Goal: Information Seeking & Learning: Learn about a topic

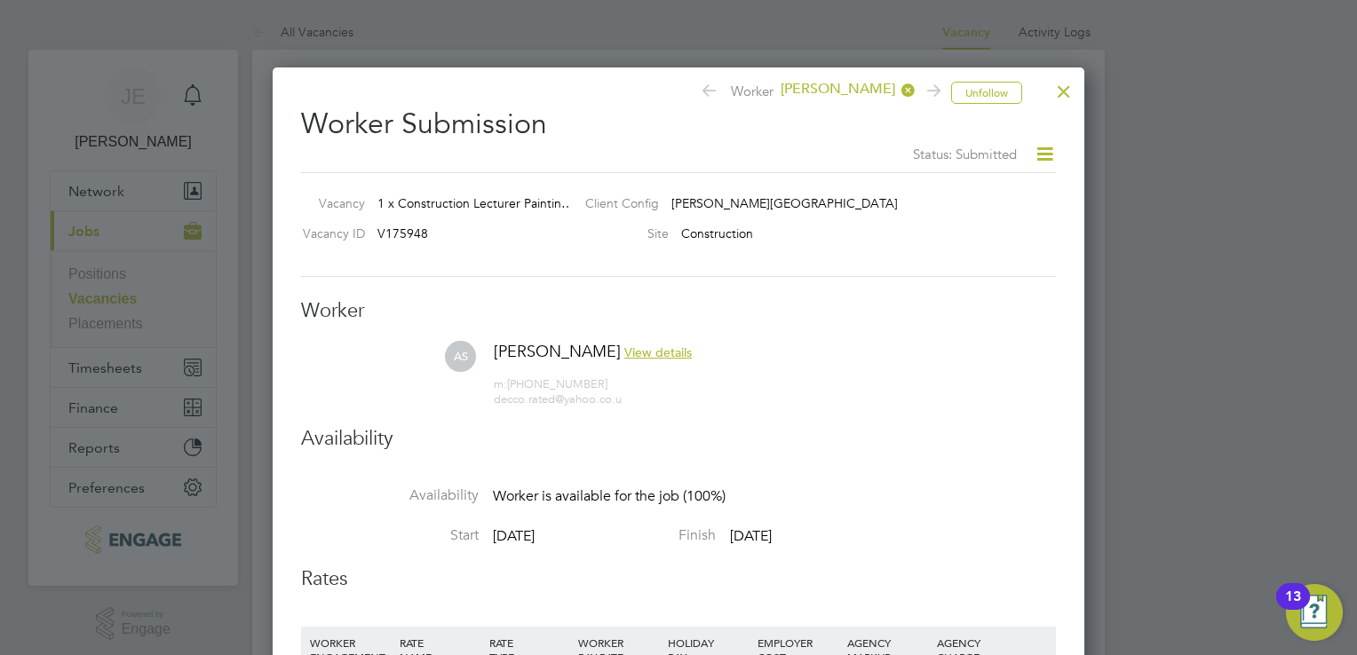
click at [1054, 103] on div at bounding box center [1064, 87] width 32 height 32
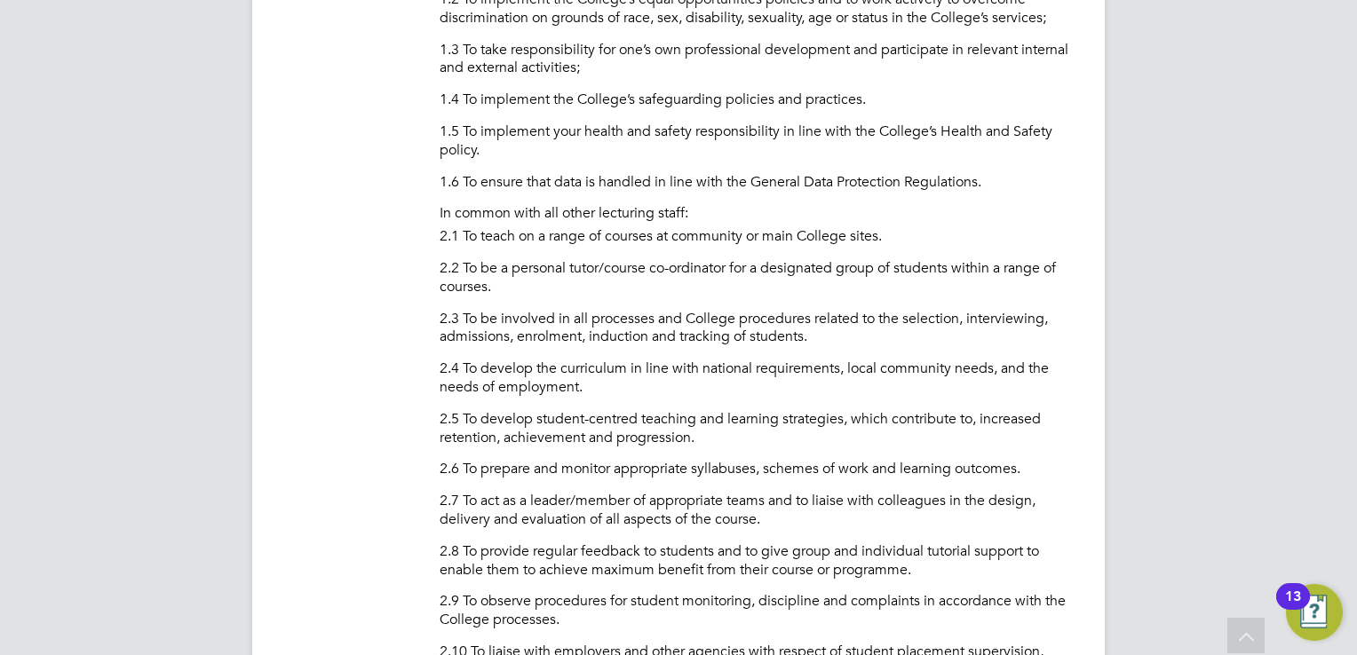
scroll to position [355, 0]
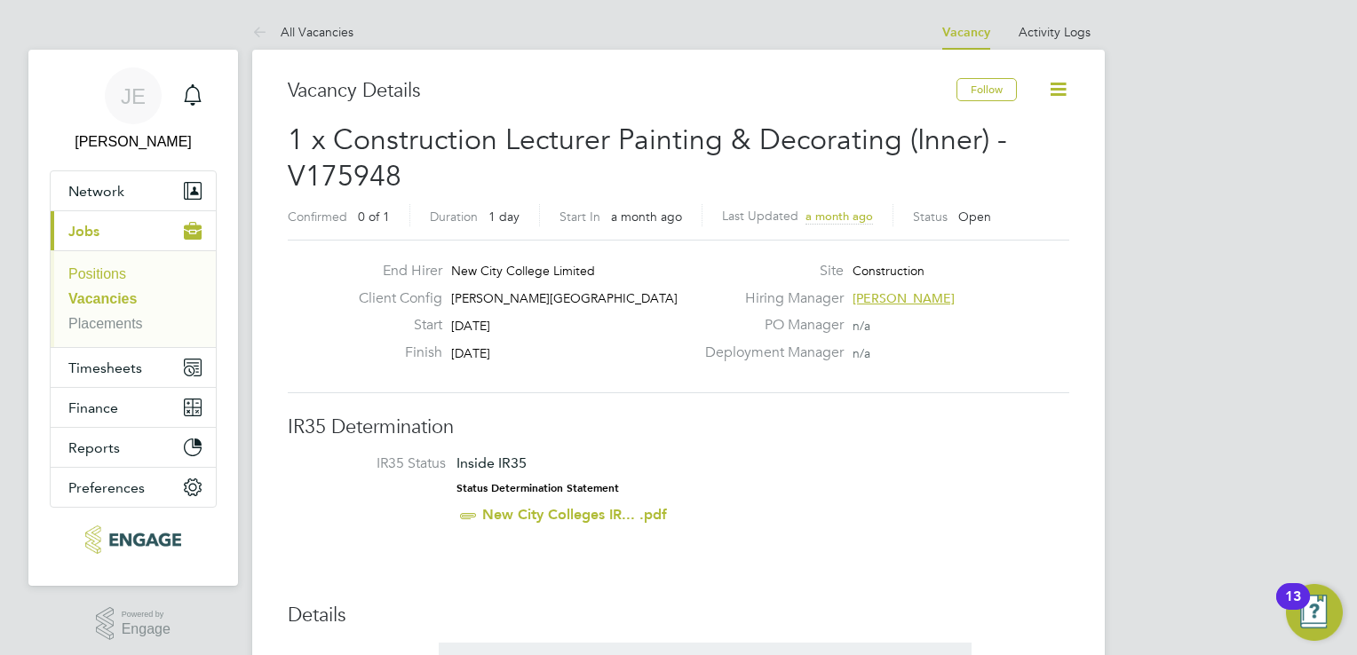
click at [75, 279] on link "Positions" at bounding box center [97, 273] width 58 height 15
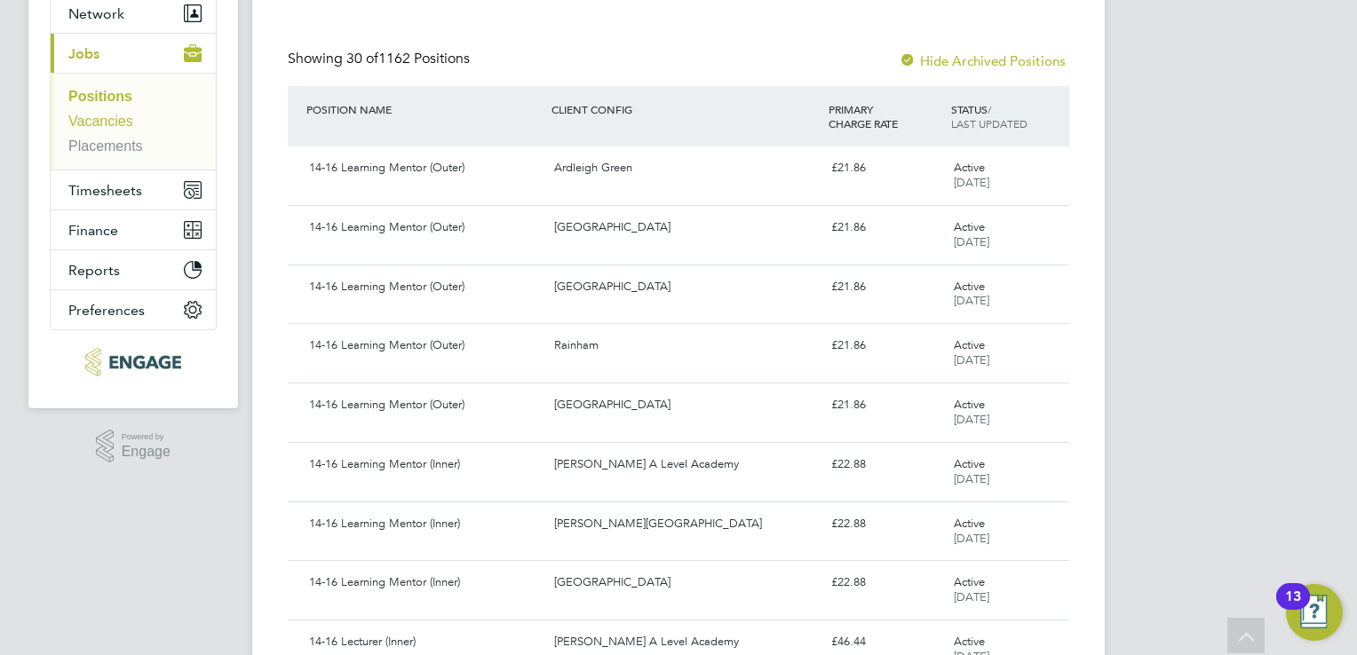
click at [101, 127] on link "Vacancies" at bounding box center [100, 121] width 65 height 15
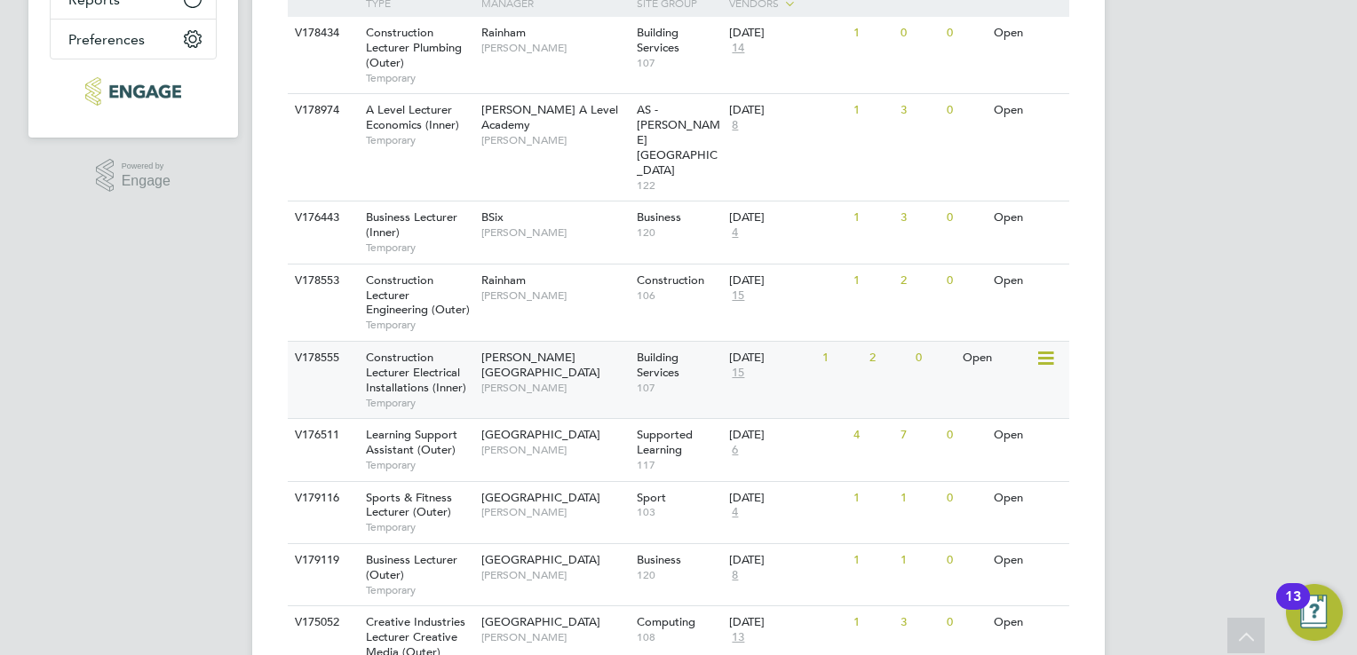
click at [512, 342] on div "Hackney Campus Nathan Morris" at bounding box center [554, 372] width 155 height 61
click at [511, 352] on div "V178555 Construction Lecturer Electrical Installations (Inner) Temporary Hackne…" at bounding box center [678, 379] width 781 height 77
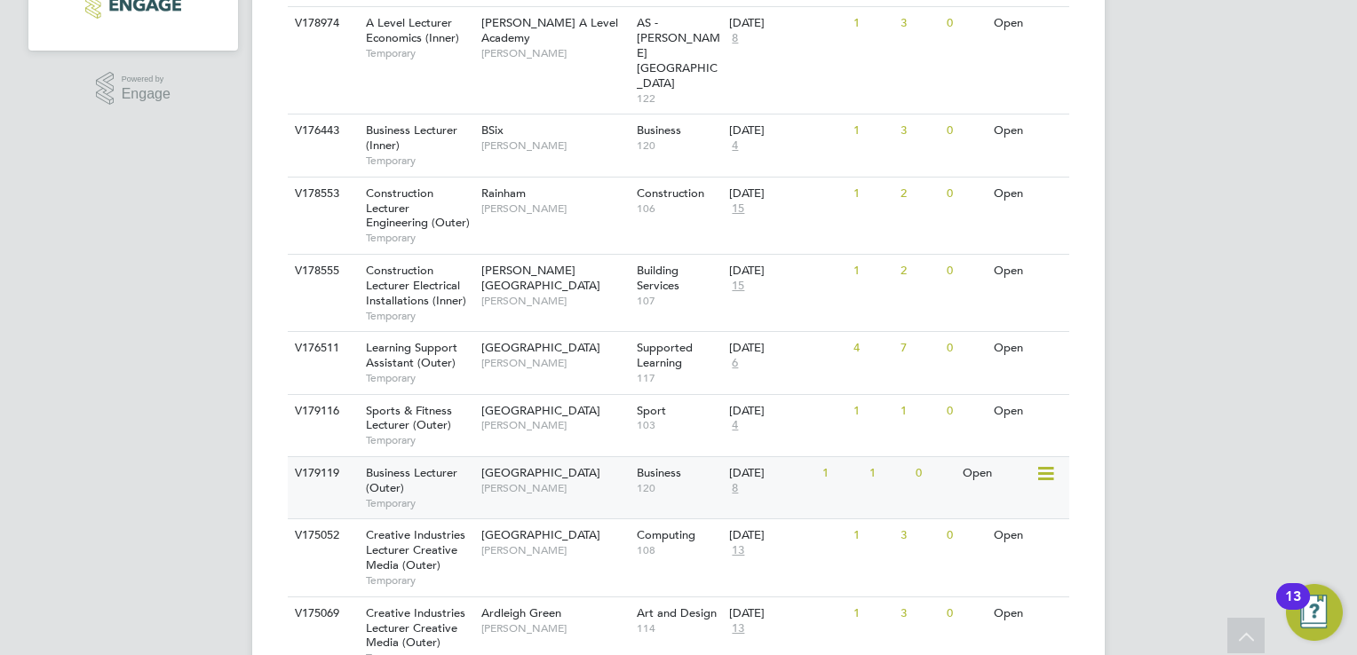
scroll to position [533, 0]
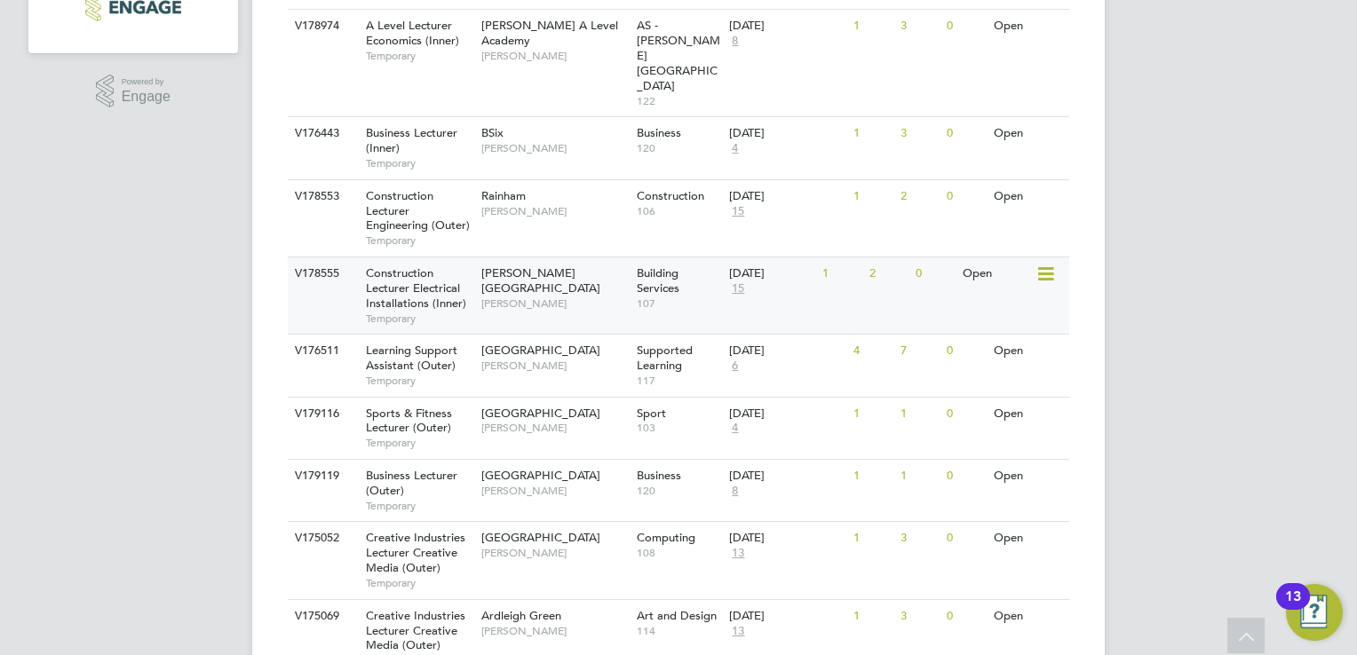
click at [550, 268] on div "V178555 Construction Lecturer Electrical Installations (Inner) Temporary Hackne…" at bounding box center [678, 295] width 781 height 77
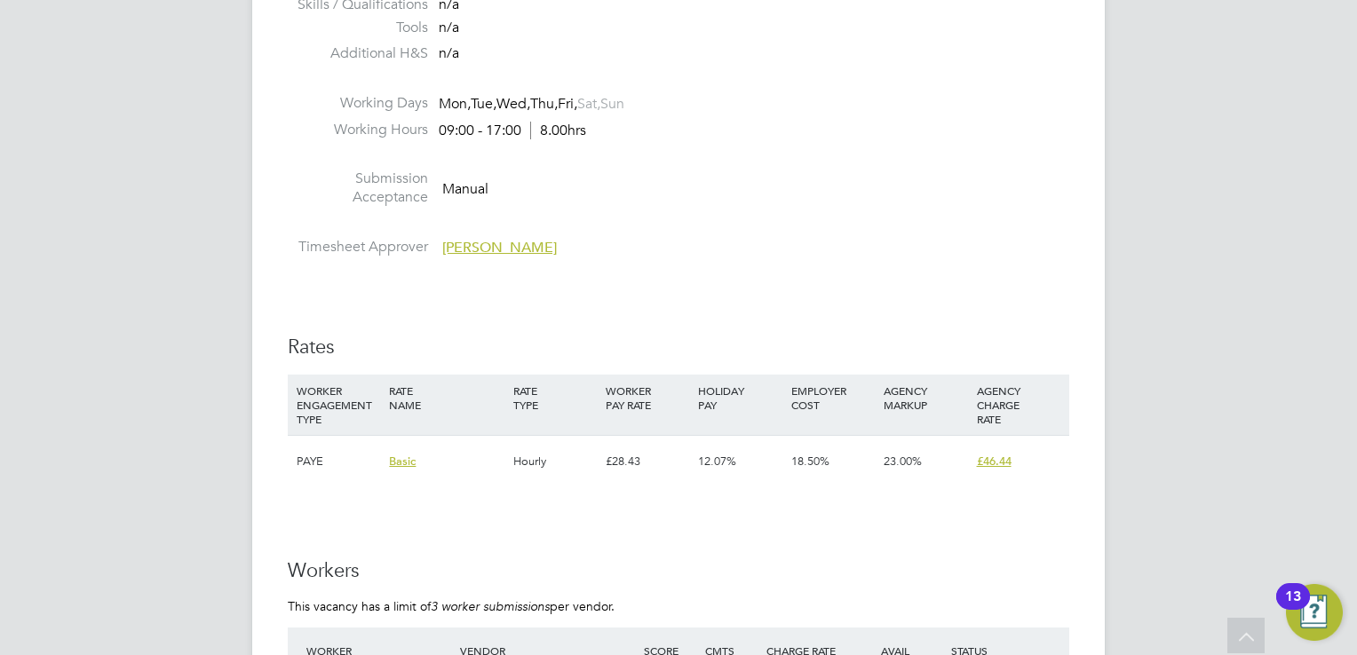
scroll to position [3196, 0]
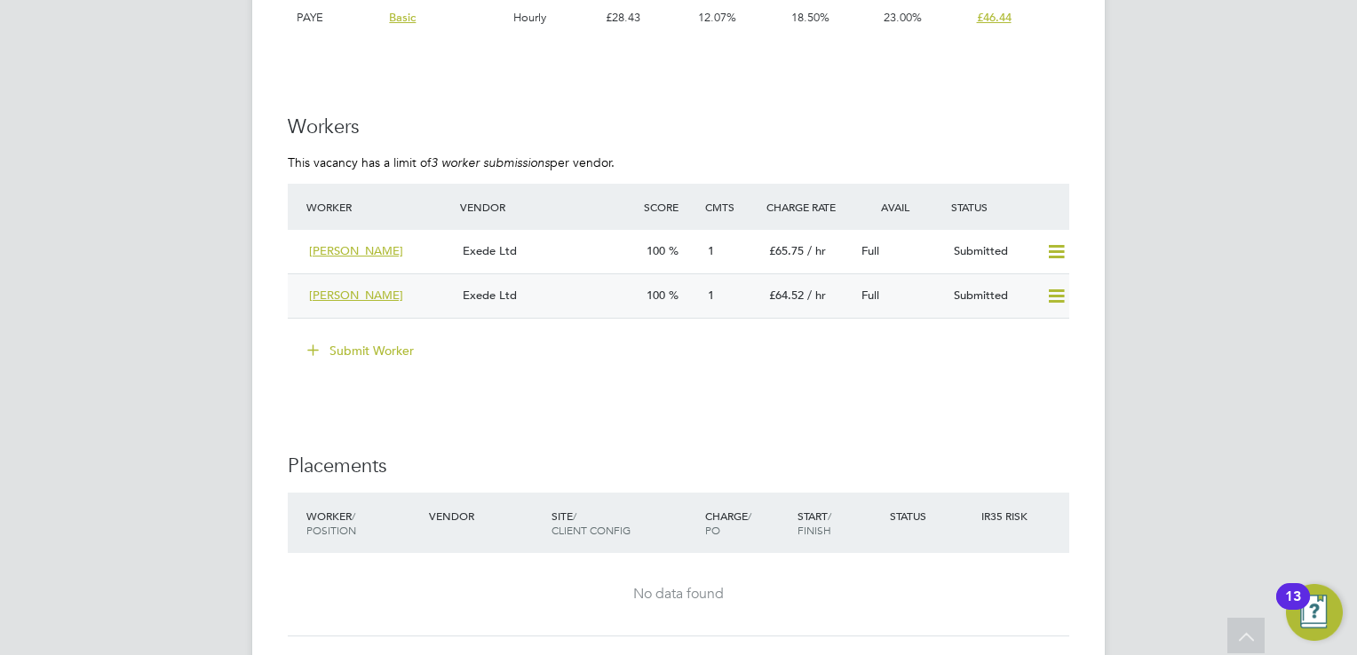
click at [588, 297] on div "Exede Ltd" at bounding box center [547, 295] width 184 height 29
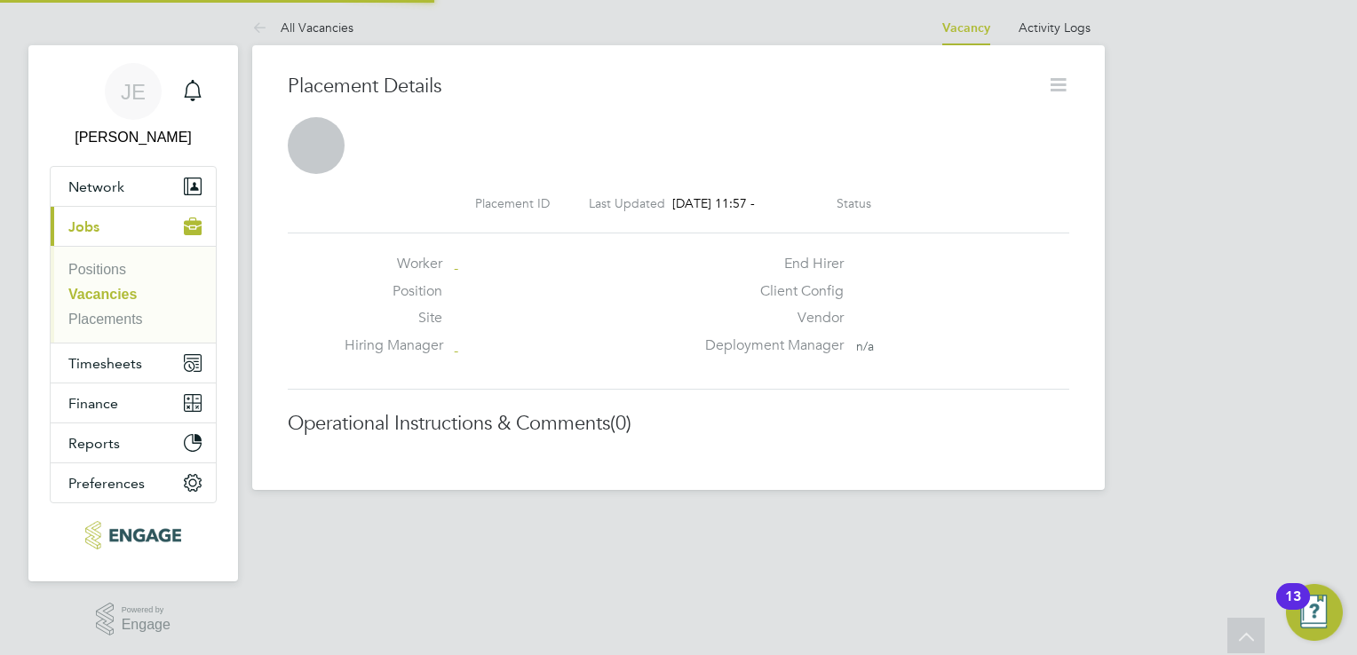
scroll to position [17, 99]
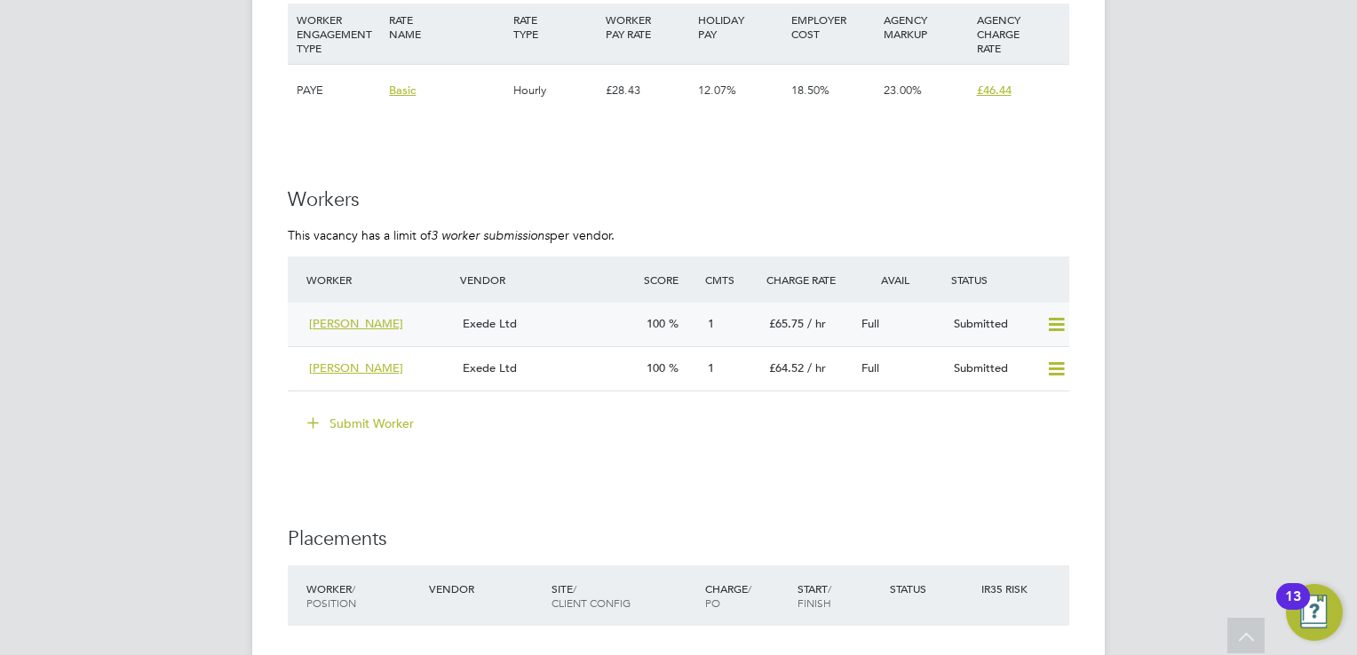
scroll to position [3285, 0]
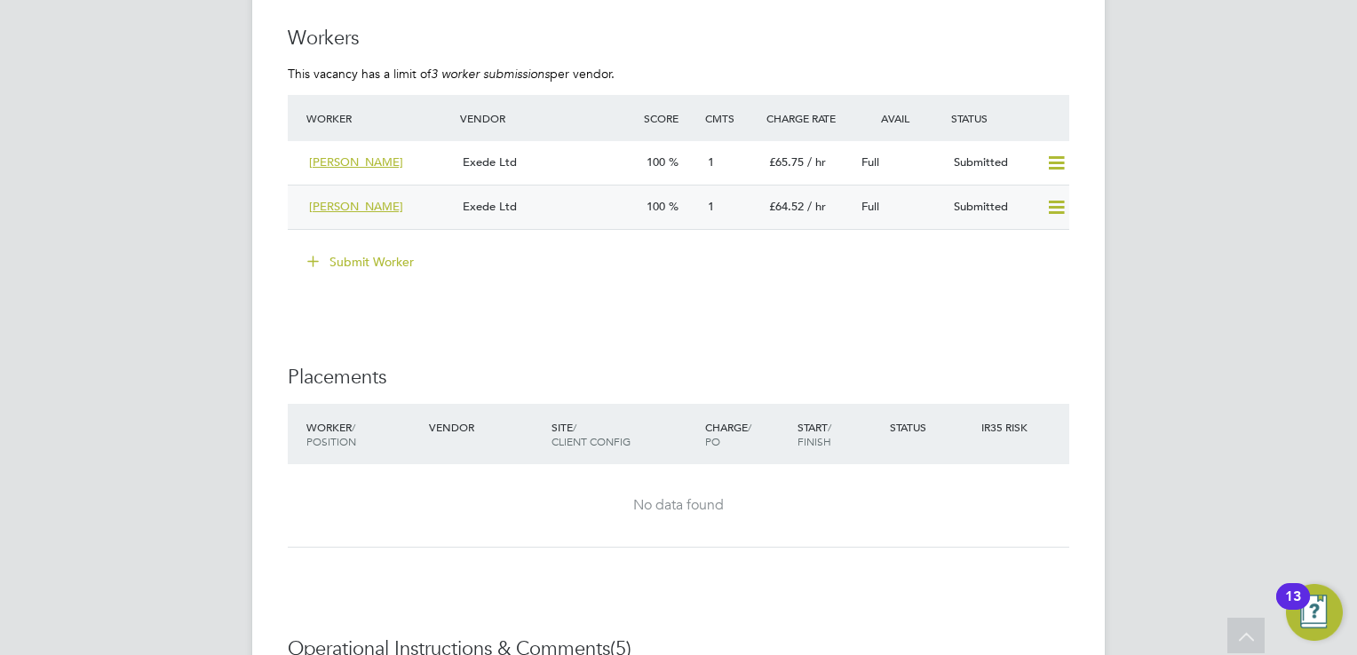
click at [599, 218] on div "Exede Ltd" at bounding box center [547, 207] width 184 height 29
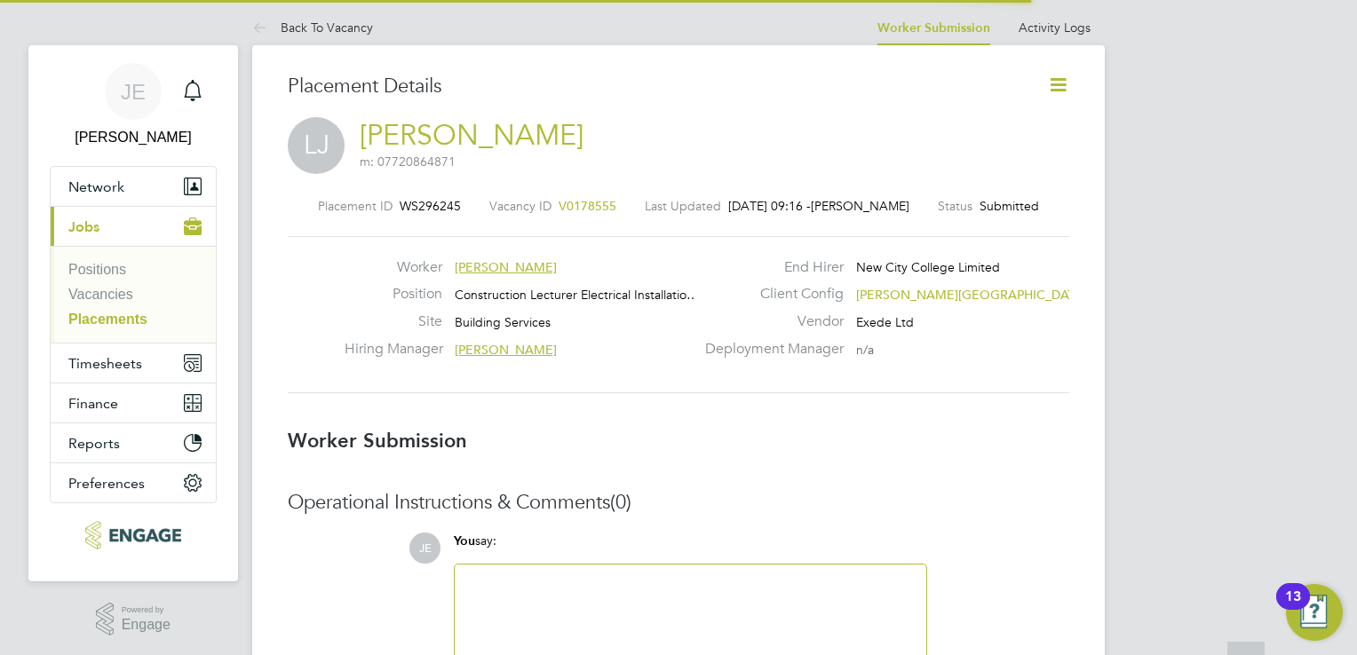
scroll to position [17, 124]
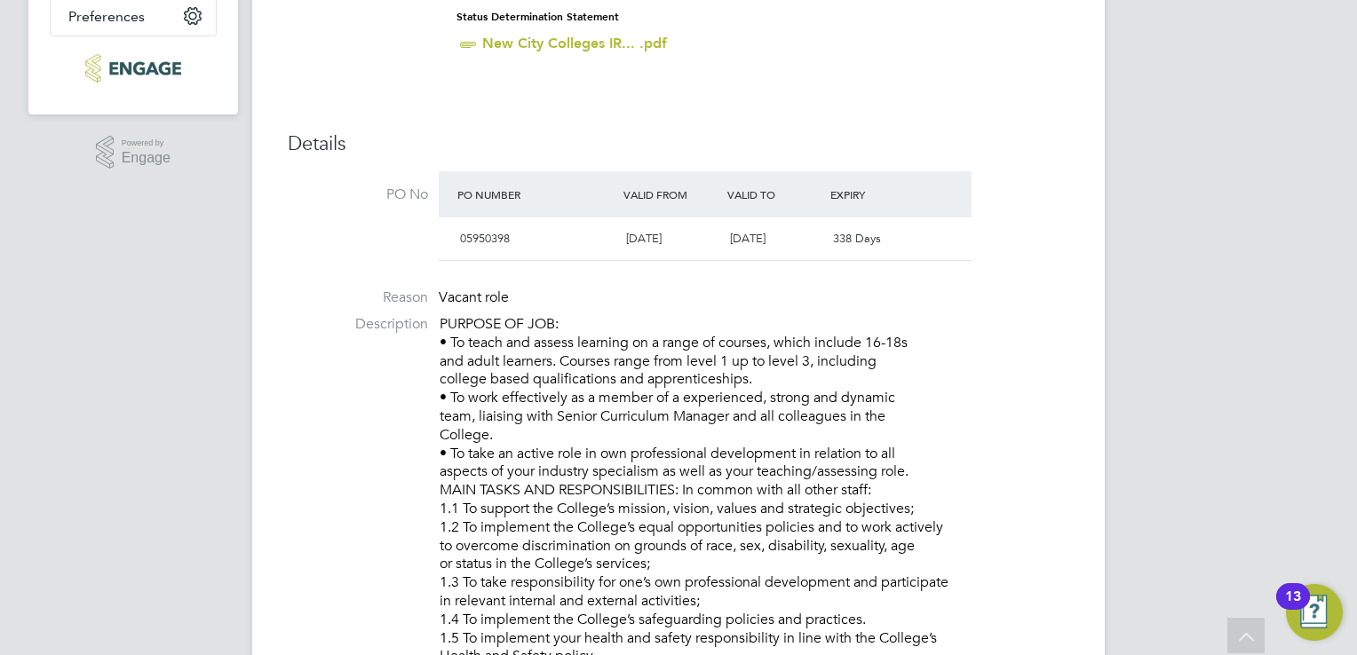
scroll to position [11, 0]
